Goal: Transaction & Acquisition: Purchase product/service

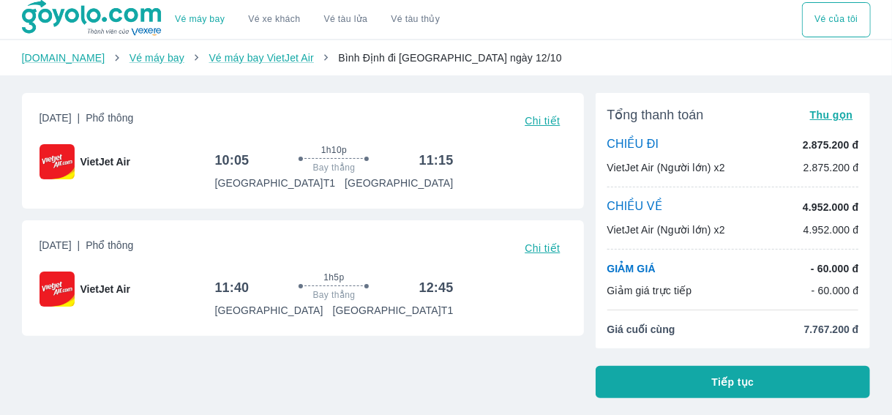
click at [716, 388] on span "Tiếp tục" at bounding box center [733, 382] width 42 height 15
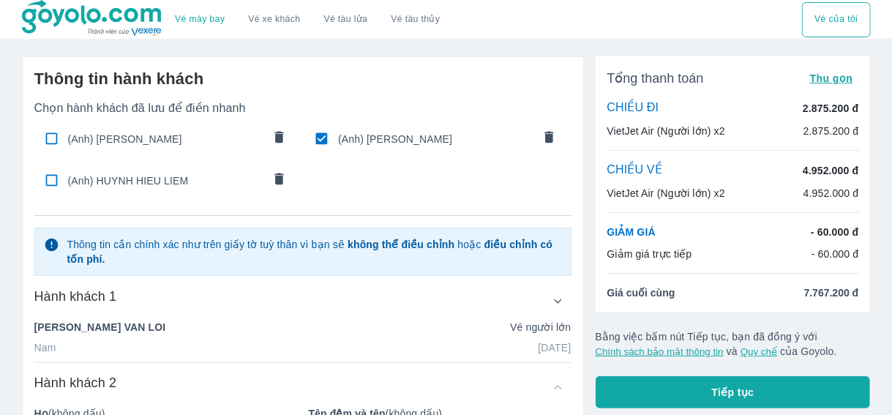
scroll to position [146, 0]
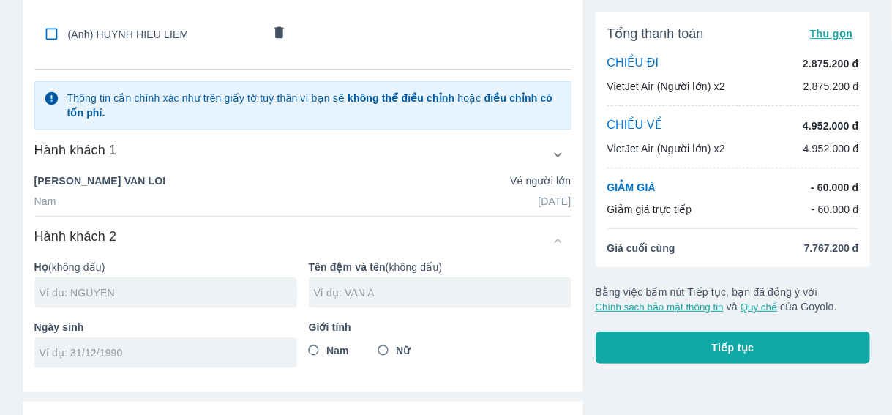
click at [124, 180] on div "NGUYEN VAN LOI Vé người lớn" at bounding box center [302, 180] width 537 height 15
click at [94, 203] on div "Nam 31/08/1981" at bounding box center [302, 201] width 537 height 15
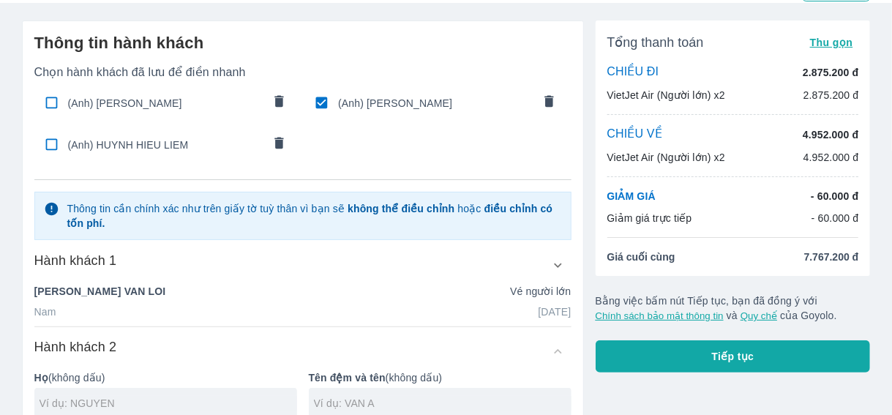
scroll to position [0, 0]
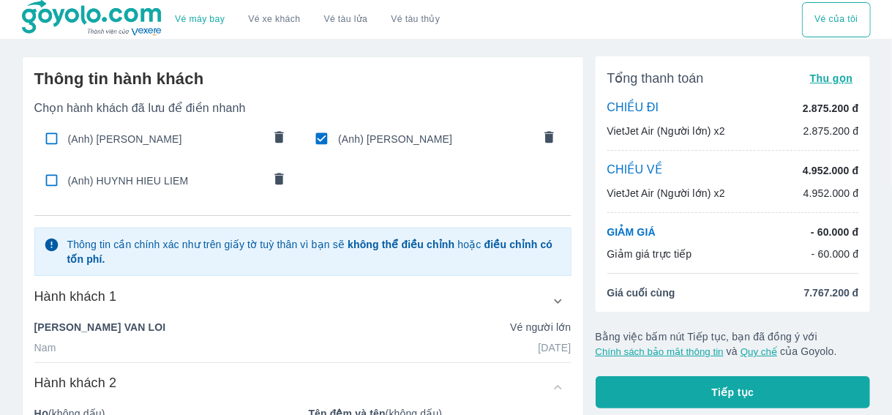
click at [320, 139] on input "checkbox" at bounding box center [321, 138] width 29 height 29
checkbox input "false"
radio input "false"
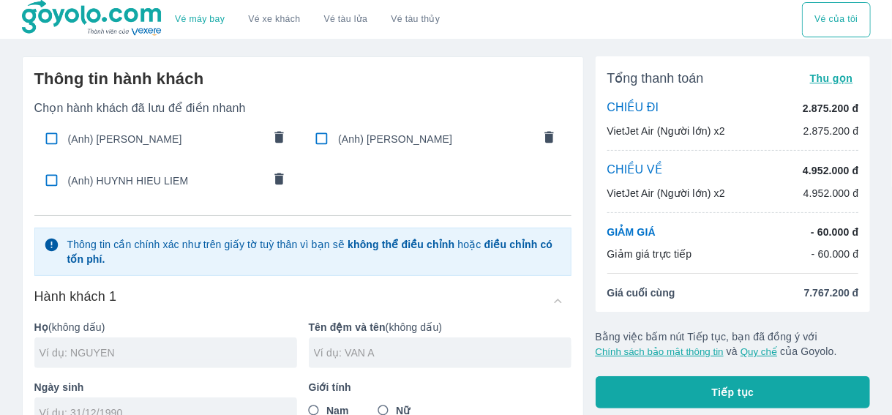
scroll to position [146, 0]
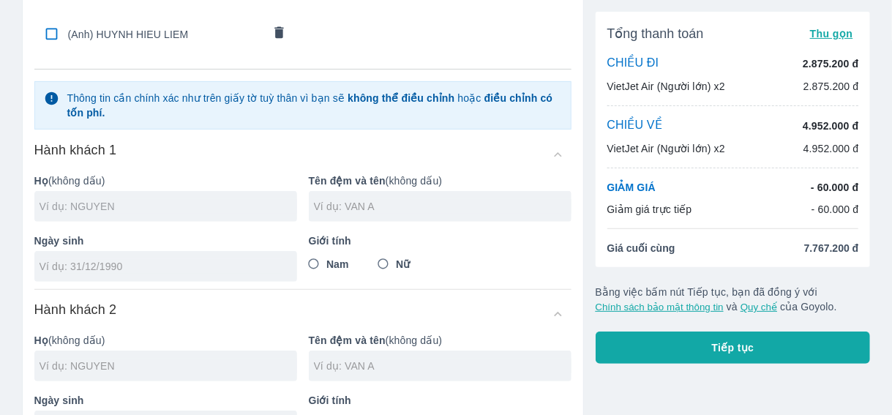
click at [132, 203] on input "text" at bounding box center [169, 206] width 258 height 15
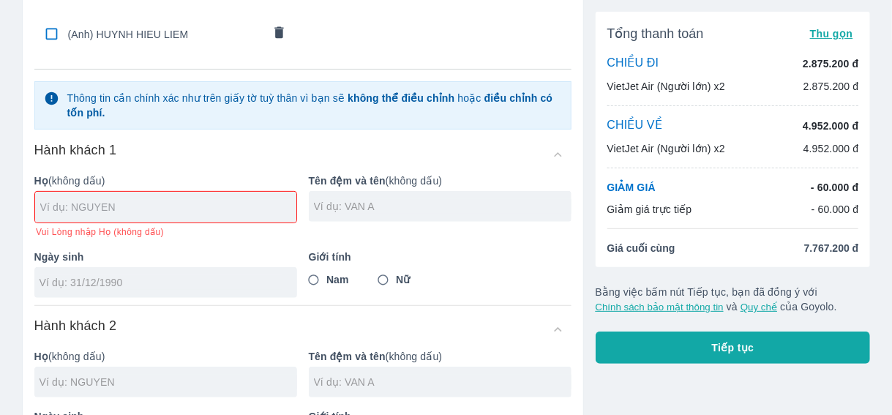
click at [176, 210] on input "text" at bounding box center [168, 207] width 256 height 15
type input "V"
type input "VU"
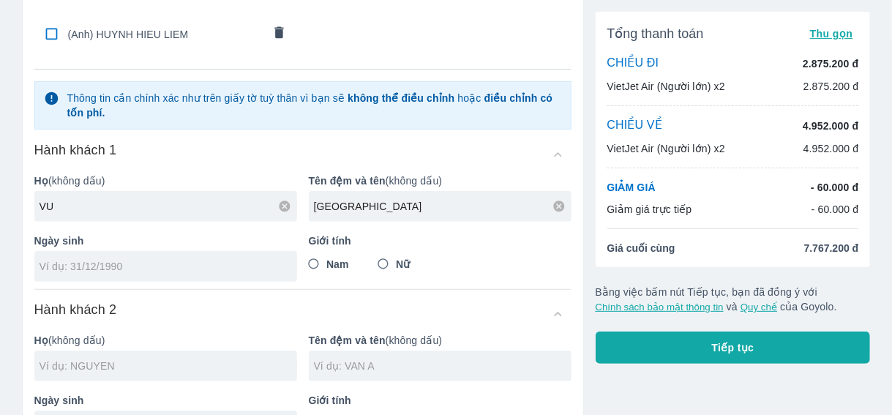
type input "THANH TRUNG"
click at [162, 255] on div at bounding box center [165, 266] width 263 height 31
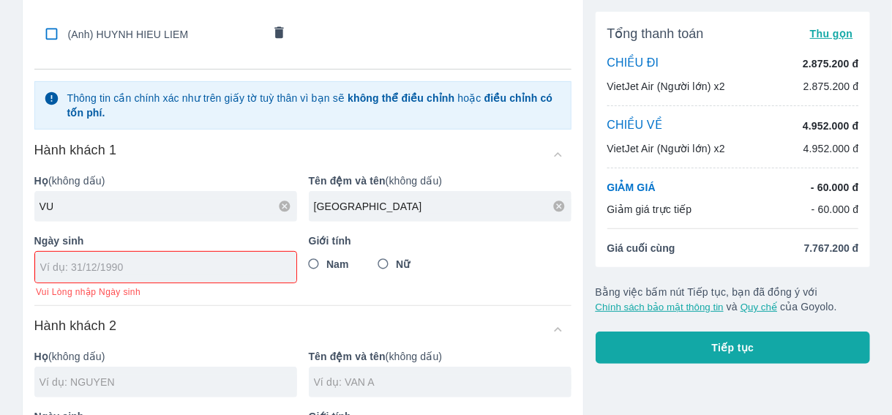
click at [182, 267] on input "tel" at bounding box center [161, 267] width 242 height 15
type input "16/08/1979"
click at [318, 261] on input "Nam" at bounding box center [314, 264] width 26 height 26
radio input "true"
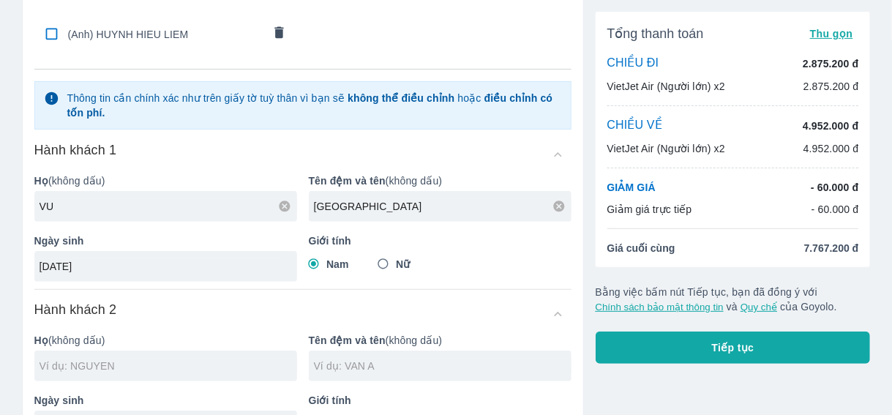
scroll to position [293, 0]
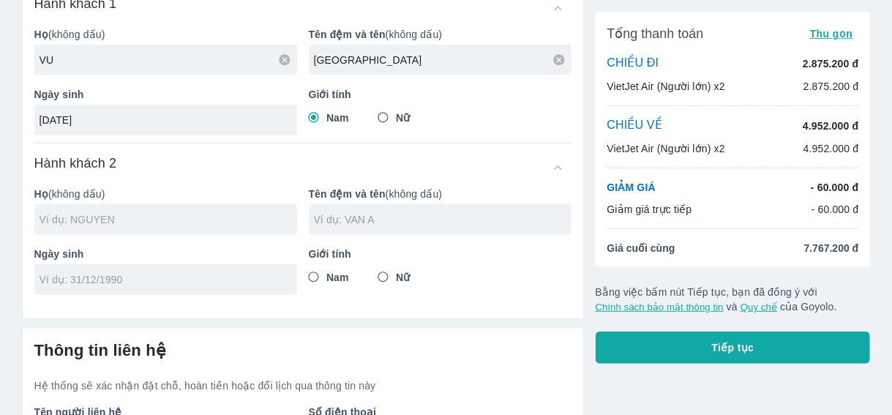
click at [162, 217] on input "text" at bounding box center [169, 219] width 258 height 15
type input "VU THANH TRUNG"
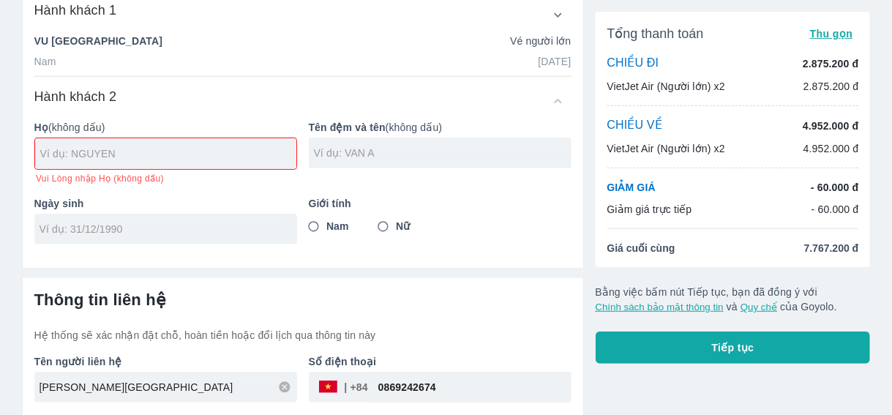
click at [156, 138] on div at bounding box center [165, 153] width 261 height 31
click at [139, 146] on input "text" at bounding box center [168, 153] width 256 height 15
type input "DUONG"
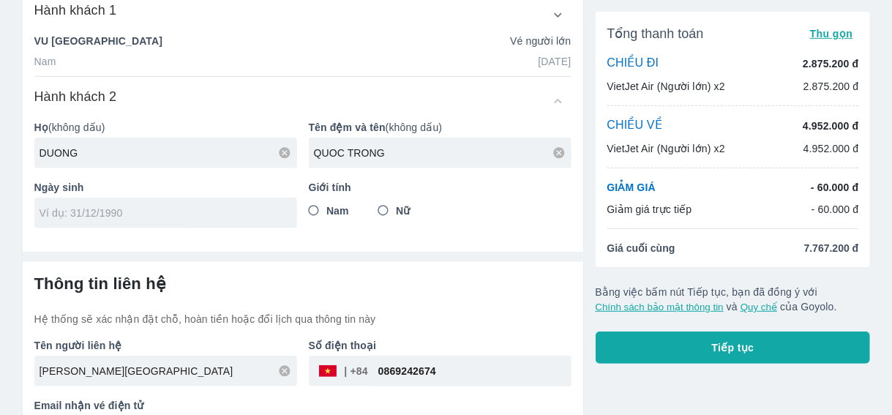
type input "QUOC TRONG"
click at [114, 206] on input "tel" at bounding box center [161, 213] width 243 height 15
click at [316, 209] on input "Nam" at bounding box center [314, 211] width 26 height 26
radio input "true"
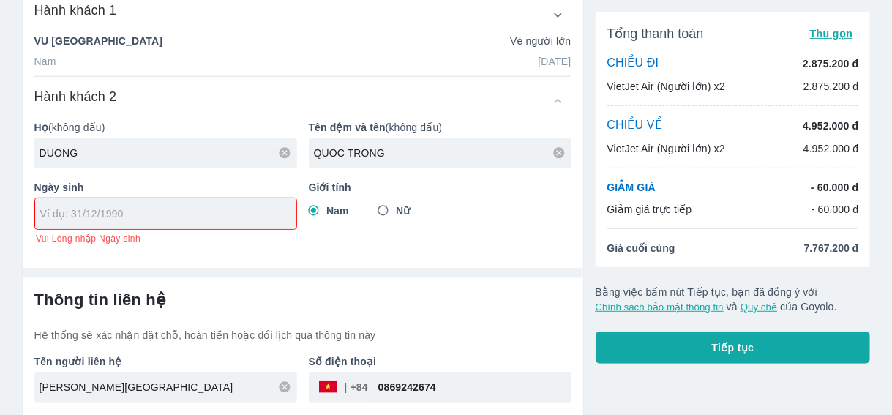
click at [126, 209] on input "tel" at bounding box center [161, 213] width 242 height 15
type input "08/09/1998"
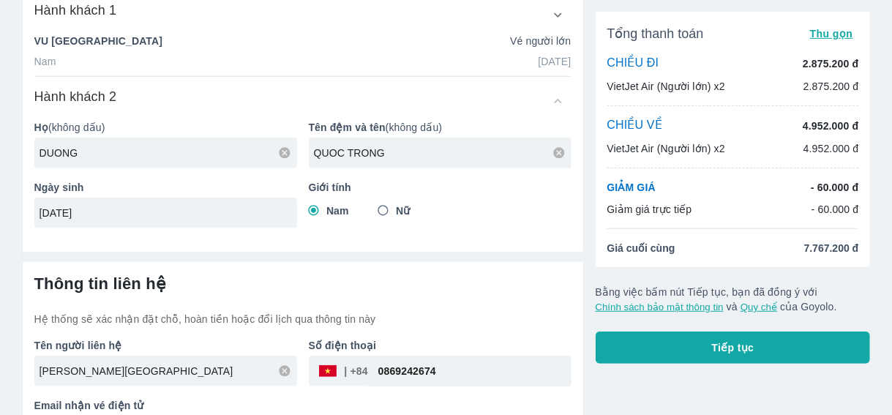
scroll to position [329, 0]
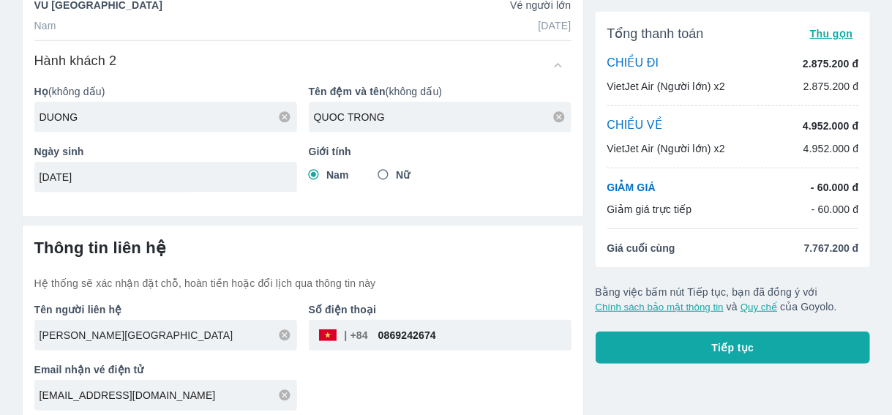
click at [154, 328] on input "VU THANH TRUNG" at bounding box center [169, 335] width 258 height 15
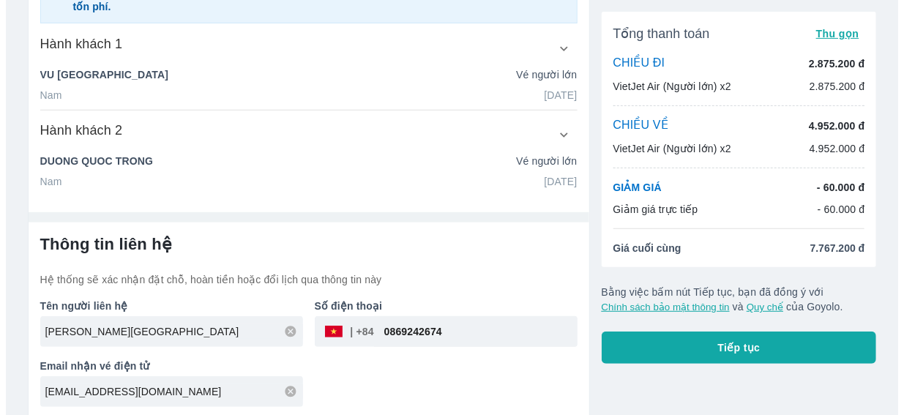
scroll to position [279, 0]
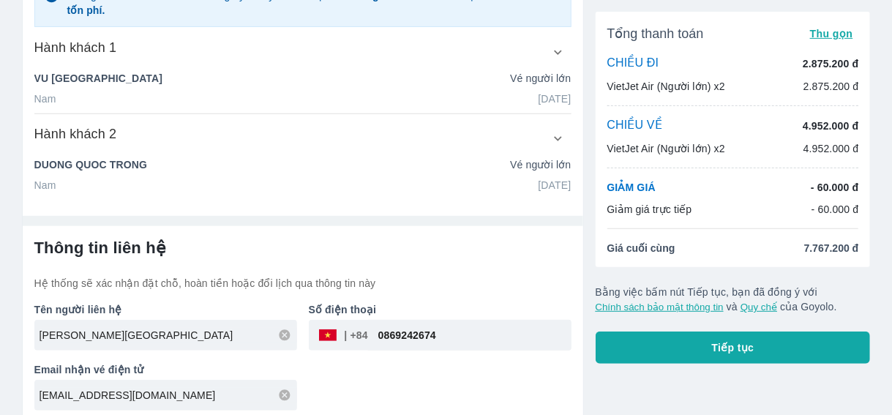
drag, startPoint x: 186, startPoint y: 335, endPoint x: 0, endPoint y: 330, distance: 186.0
click at [0, 330] on div "Vé máy bay Vé xe khách Vé tàu lửa Vé tàu thủy Vé của tôi Thông tin hành khách C…" at bounding box center [446, 72] width 892 height 702
click at [110, 334] on input "VU THANH TRUNG" at bounding box center [169, 335] width 258 height 15
drag, startPoint x: 165, startPoint y: 325, endPoint x: 0, endPoint y: 310, distance: 165.4
click at [0, 310] on div "Vé máy bay Vé xe khách Vé tàu lửa Vé tàu thủy Vé của tôi Thông tin hành khách C…" at bounding box center [446, 72] width 892 height 702
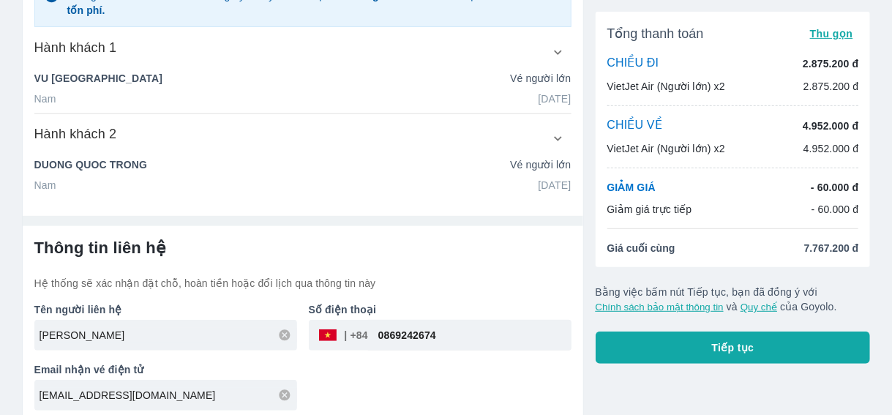
type input "NGUYEN MAI TRUNG"
click at [681, 349] on button "Tiếp tục" at bounding box center [733, 348] width 275 height 32
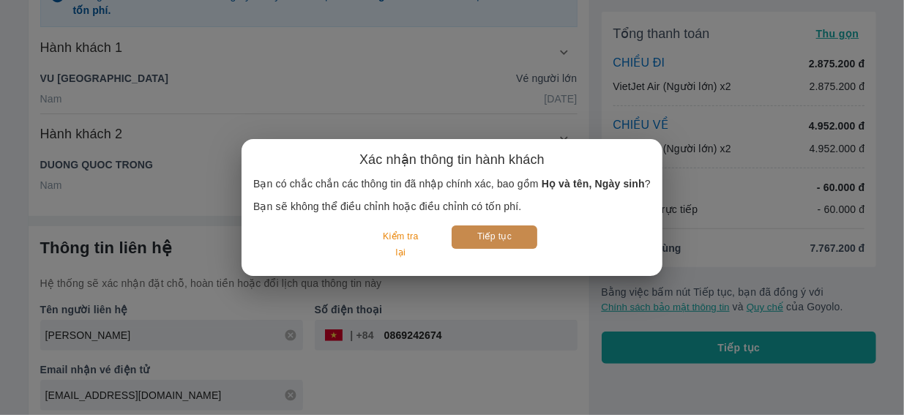
click at [509, 236] on button "Tiếp tục" at bounding box center [495, 236] width 86 height 23
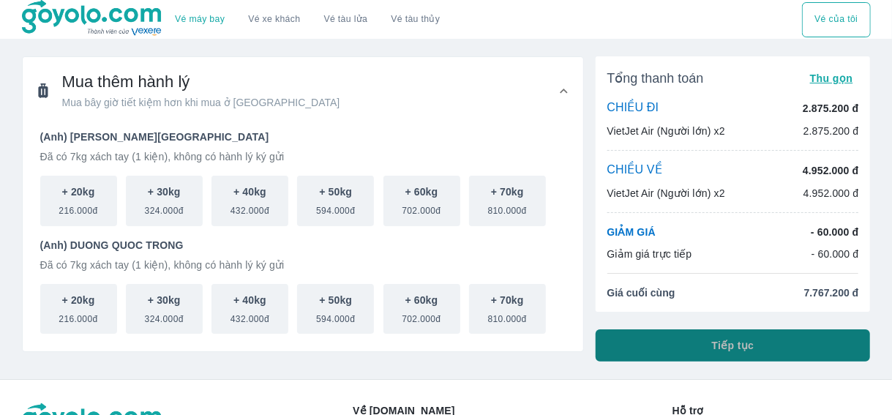
click at [739, 338] on span "Tiếp tục" at bounding box center [733, 345] width 42 height 15
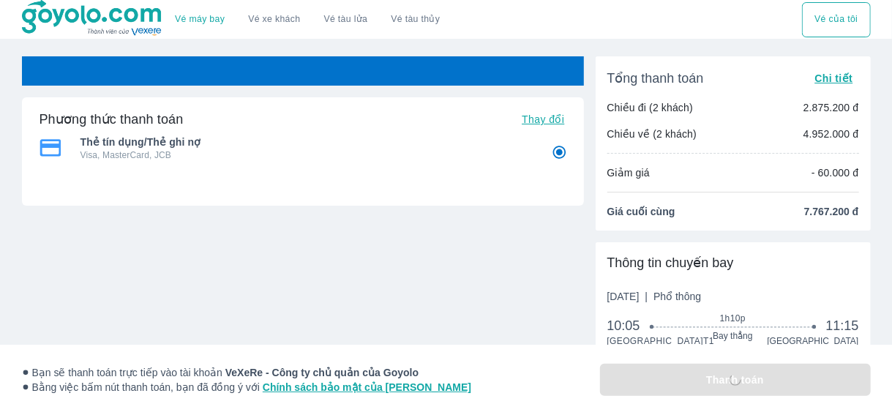
radio input "false"
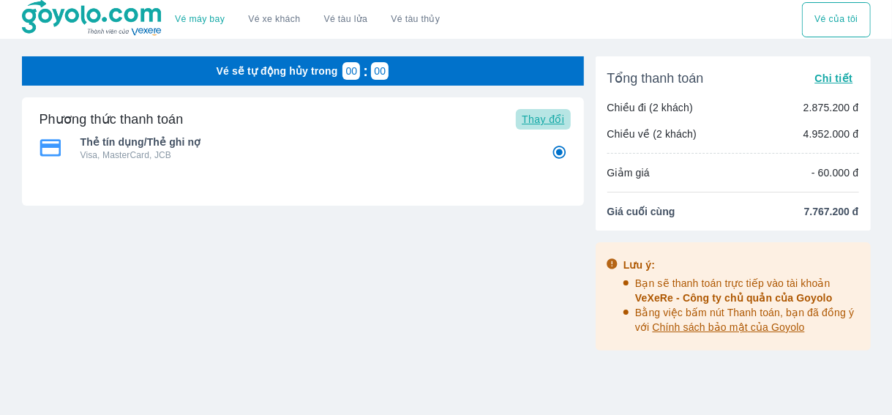
click at [545, 124] on span "Thay đổi" at bounding box center [543, 119] width 42 height 12
radio input "false"
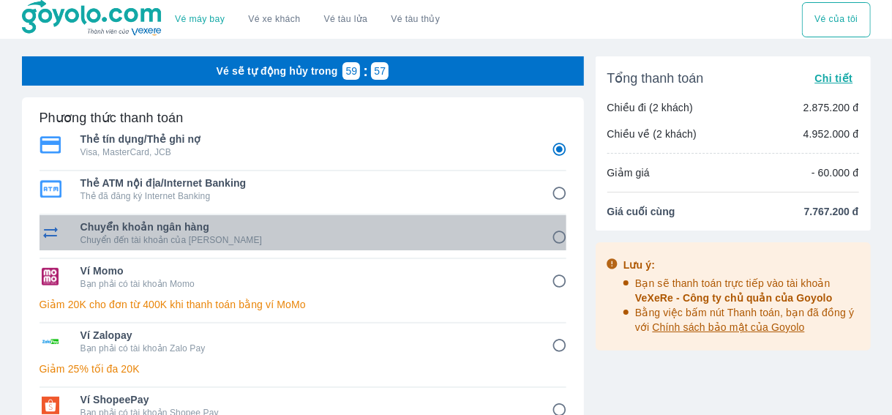
click at [248, 228] on span "Chuyển khoản ngân hàng" at bounding box center [306, 227] width 451 height 15
radio input "false"
radio input "true"
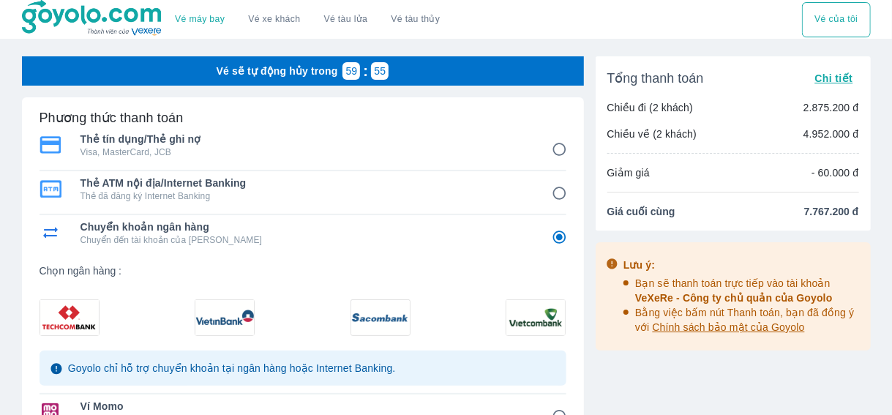
click at [221, 310] on img at bounding box center [224, 317] width 59 height 35
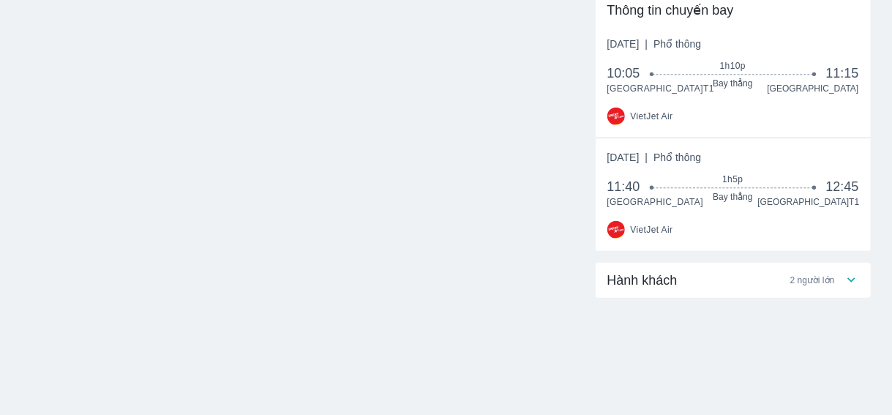
scroll to position [267, 0]
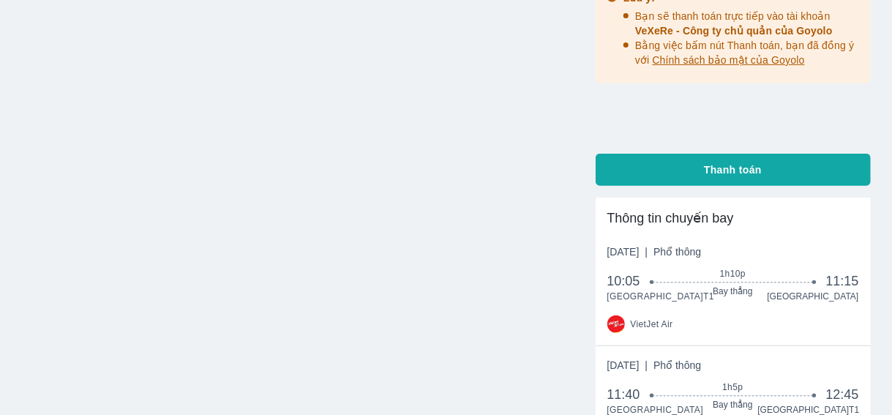
click at [731, 170] on span "Thanh toán" at bounding box center [733, 169] width 58 height 15
radio input "false"
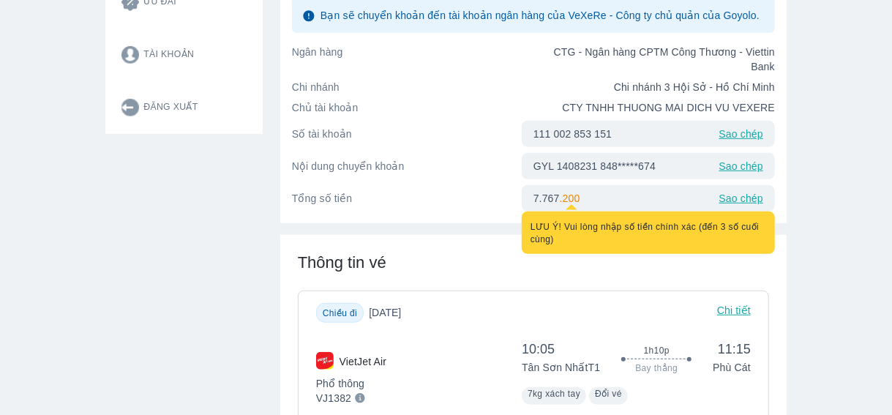
scroll to position [586, 0]
